Goal: Task Accomplishment & Management: Manage account settings

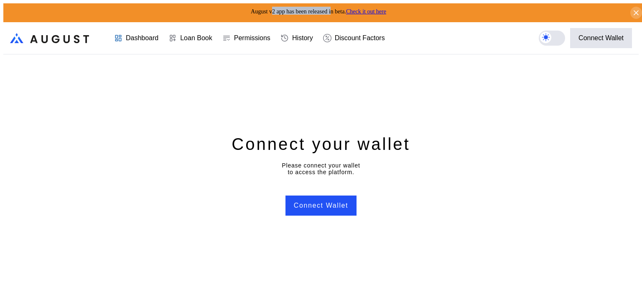
drag, startPoint x: 259, startPoint y: 8, endPoint x: 328, endPoint y: 8, distance: 69.0
click at [328, 8] on span "August v2 app has been released in beta. Check it out here" at bounding box center [319, 11] width 136 height 6
click at [276, 14] on div "August v2 app has been released in beta. Check it out here" at bounding box center [324, 12] width 642 height 19
click at [130, 34] on div "Dashboard" at bounding box center [142, 38] width 33 height 8
click at [601, 36] on div "Connect Wallet" at bounding box center [601, 38] width 45 height 8
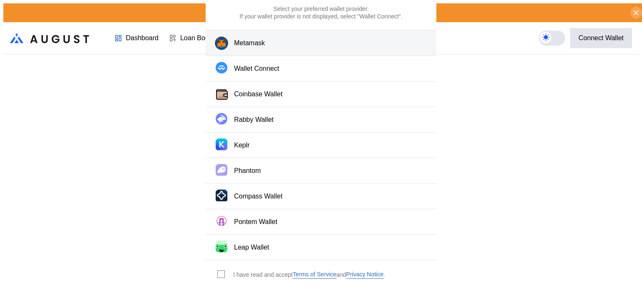
click at [261, 48] on div "Metamask" at bounding box center [249, 43] width 31 height 9
click at [223, 270] on label "modal" at bounding box center [221, 274] width 8 height 8
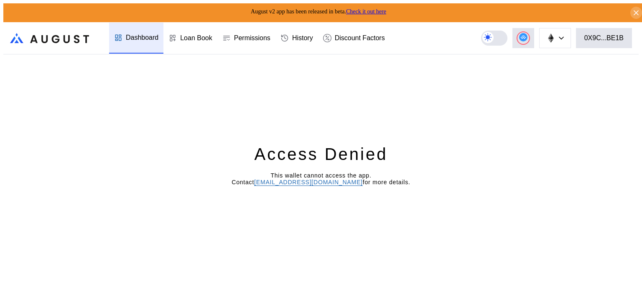
click at [136, 38] on div "Dashboard" at bounding box center [136, 38] width 54 height 31
click at [200, 34] on div "Loan Book" at bounding box center [196, 38] width 32 height 8
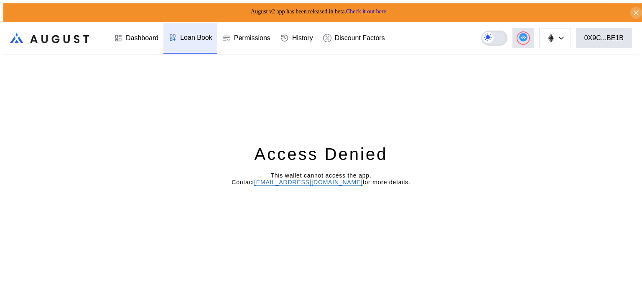
click at [508, 35] on label at bounding box center [494, 38] width 26 height 15
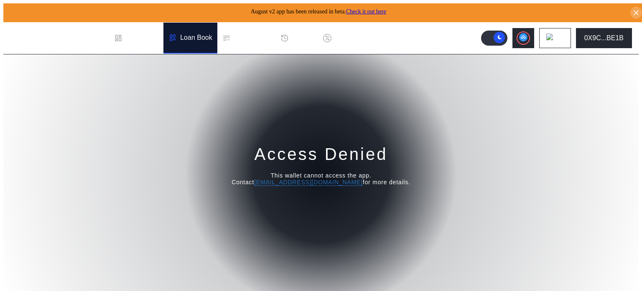
drag, startPoint x: 279, startPoint y: 171, endPoint x: 417, endPoint y: 184, distance: 137.8
click at [410, 182] on div "Access Denied This wallet cannot access the app. Contact [EMAIL_ADDRESS][DOMAIN…" at bounding box center [321, 174] width 636 height 240
click at [427, 185] on div "Access Denied This wallet cannot access the app. Contact [EMAIL_ADDRESS][DOMAIN…" at bounding box center [321, 174] width 636 height 240
click at [377, 211] on div "Access Denied This wallet cannot access the app. Contact [EMAIL_ADDRESS][DOMAIN…" at bounding box center [321, 174] width 636 height 240
click at [621, 34] on div "0X9C...BE1B" at bounding box center [604, 38] width 39 height 8
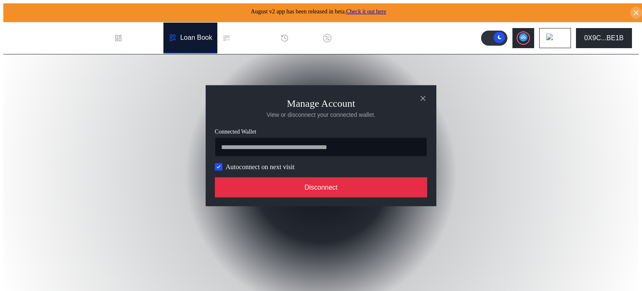
click at [321, 189] on button "Disconnect" at bounding box center [321, 187] width 212 height 20
